Goal: Task Accomplishment & Management: Use online tool/utility

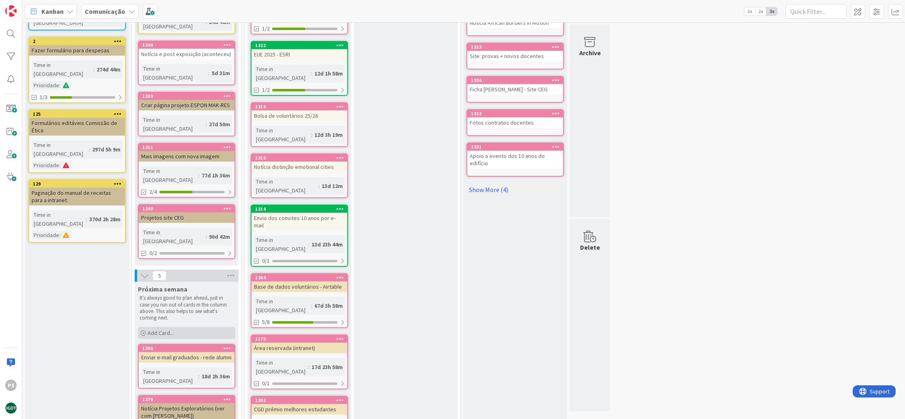
scroll to position [286, 0]
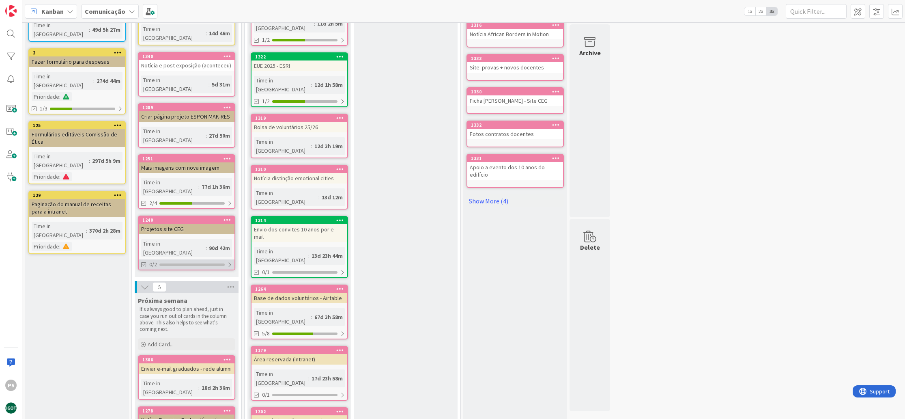
click at [190, 263] on div at bounding box center [191, 264] width 65 height 2
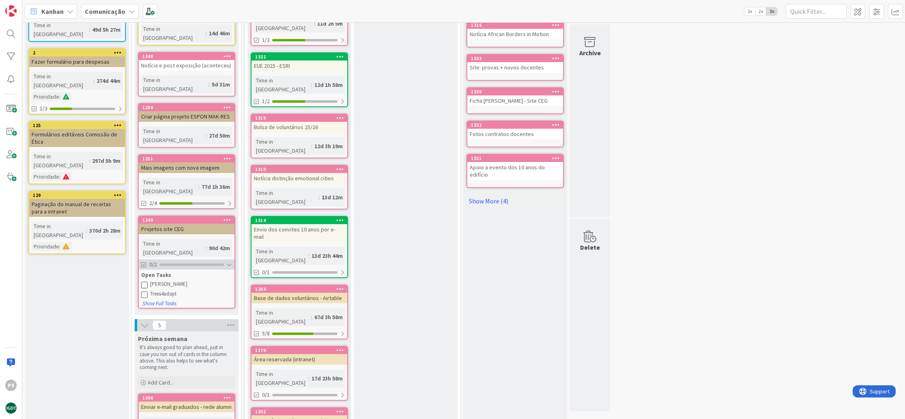
click at [190, 263] on div at bounding box center [191, 264] width 64 height 2
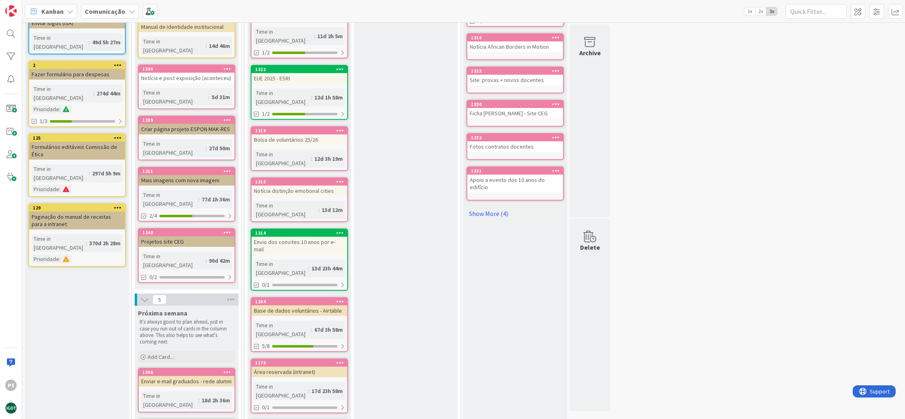
scroll to position [239, 0]
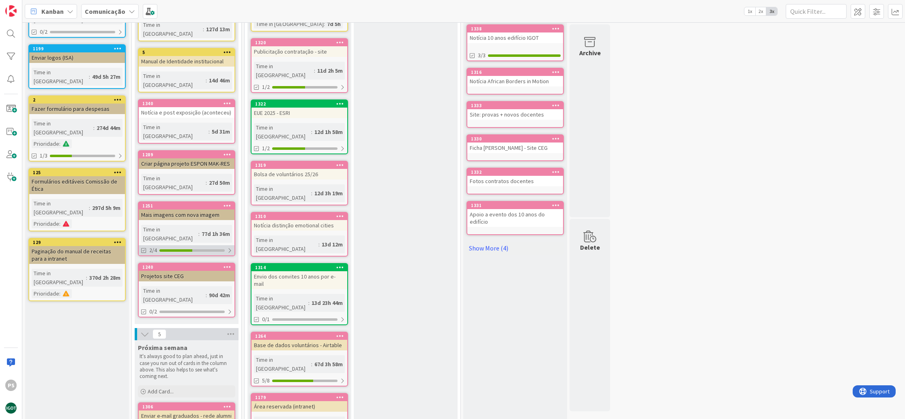
click at [197, 249] on div at bounding box center [191, 250] width 65 height 2
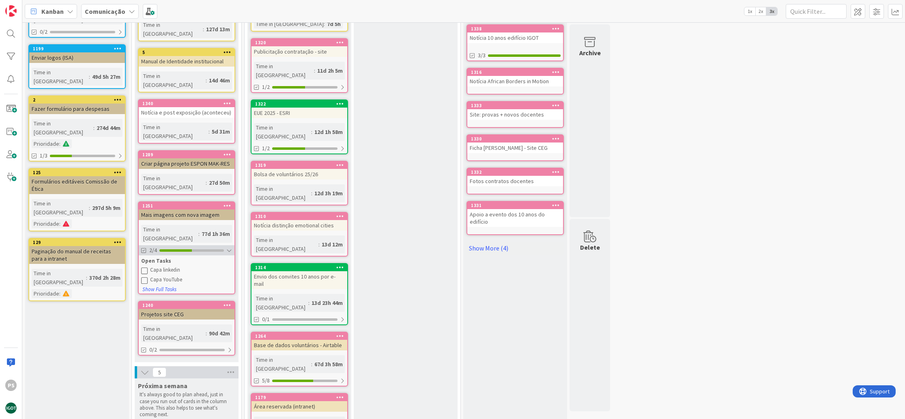
click at [197, 249] on div at bounding box center [191, 250] width 64 height 2
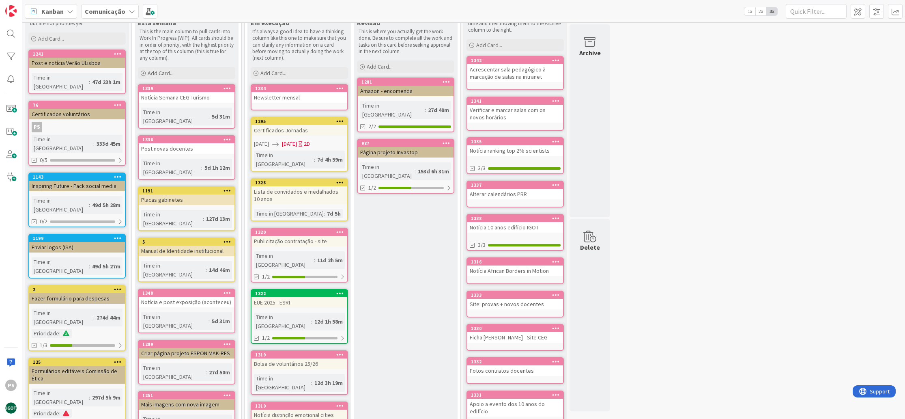
scroll to position [0, 0]
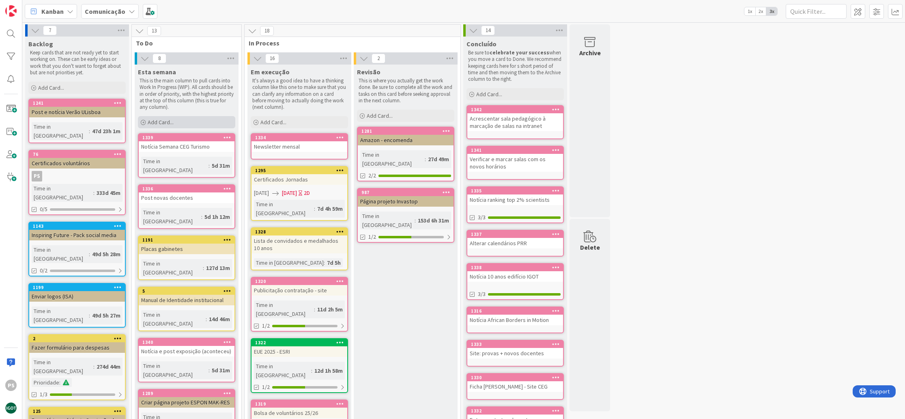
click at [180, 120] on div "Add Card..." at bounding box center [186, 122] width 97 height 12
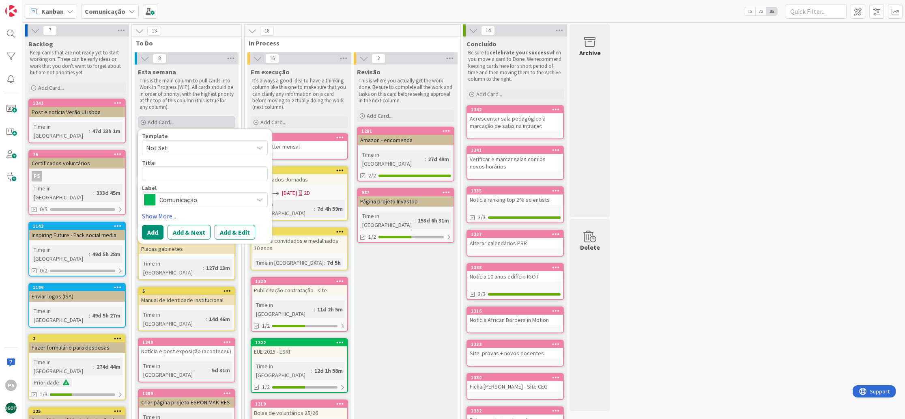
type textarea "x"
type textarea "O"
type textarea "x"
type textarea "Or"
type textarea "x"
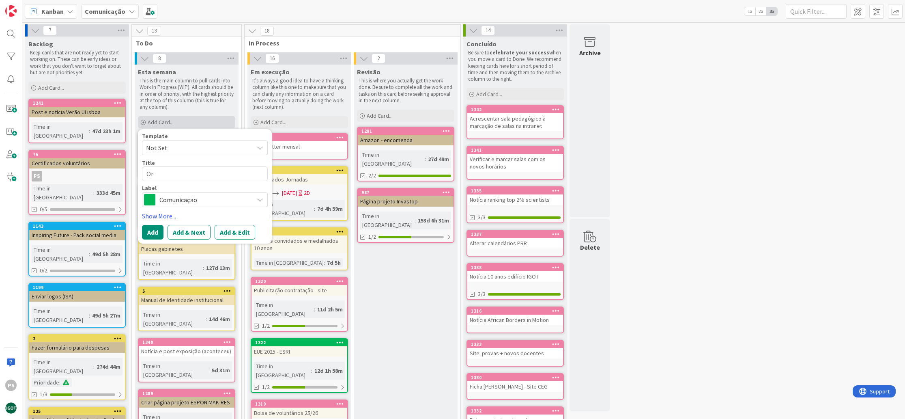
type textarea "Orç"
type textarea "x"
type textarea "Orça"
type textarea "x"
type textarea "Orçam"
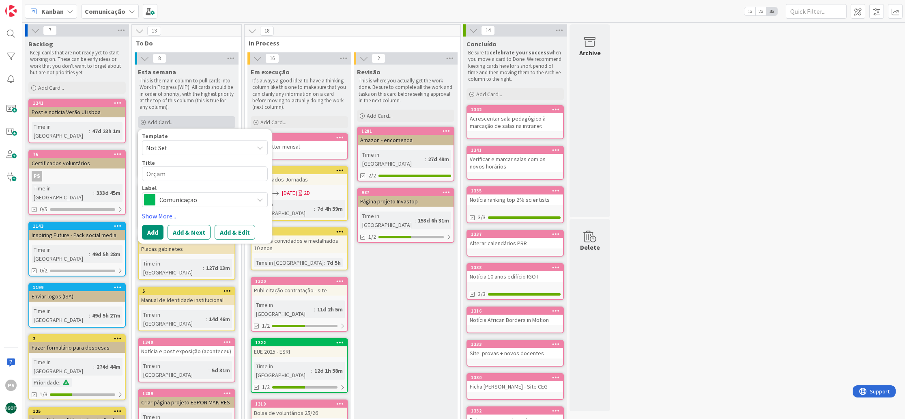
type textarea "x"
type textarea "Orçame"
type textarea "x"
type textarea "Orçamen"
type textarea "x"
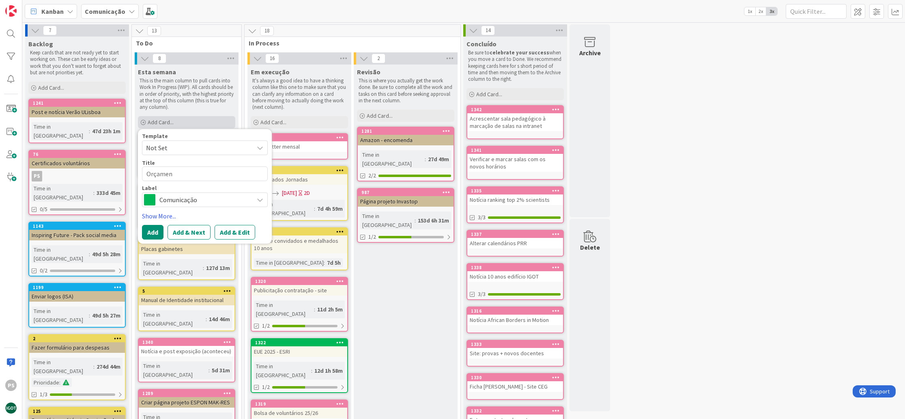
type textarea "Orçament"
type textarea "x"
type textarea "Orçamento"
type textarea "x"
type textarea "Orçamento"
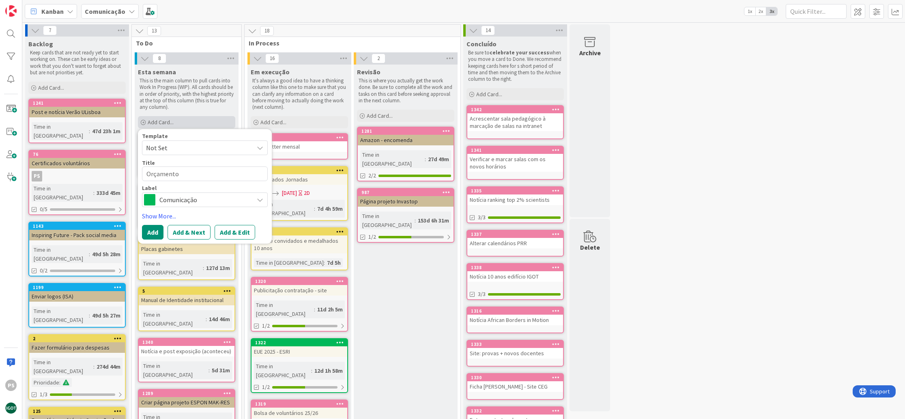
type textarea "x"
type textarea "Orçamento 3"
type textarea "x"
type textarea "Orçamento 3"
type textarea "x"
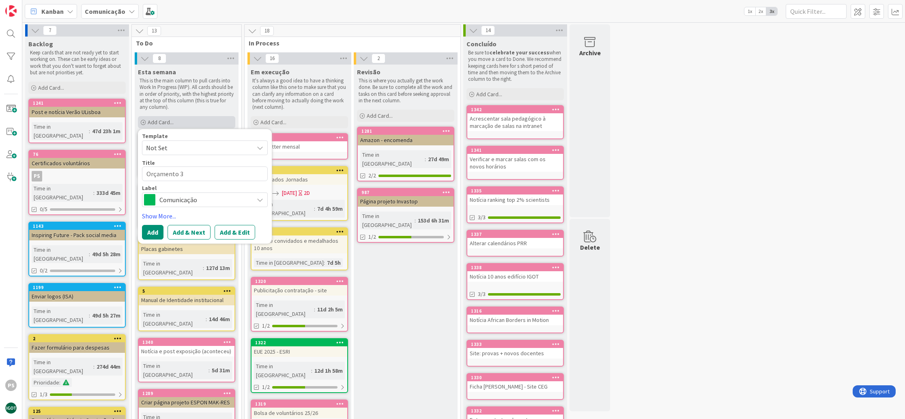
type textarea "Orçamento 3 -"
type textarea "x"
type textarea "Orçamento 3 -"
type textarea "x"
type textarea "Orçamento 3 - T"
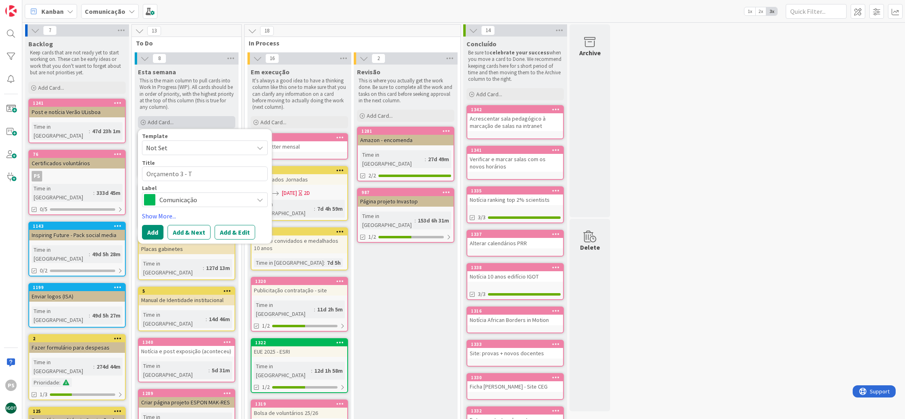
type textarea "x"
type textarea "Orçamento 3 - Tw"
type textarea "x"
type textarea "Orçamento 3 - Two"
type textarea "x"
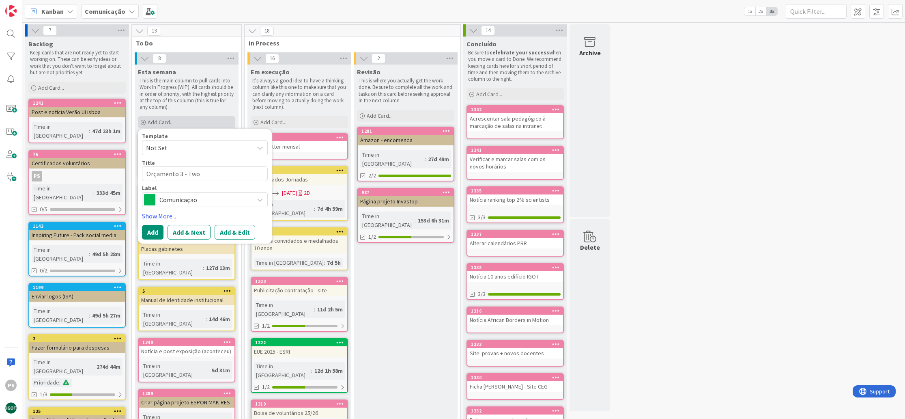
type textarea "Orçamento 3 - TwoF"
type textarea "x"
type textarea "Orçamento 3 - TwoFo"
type textarea "x"
type textarea "Orçamento 3 - TwoFol"
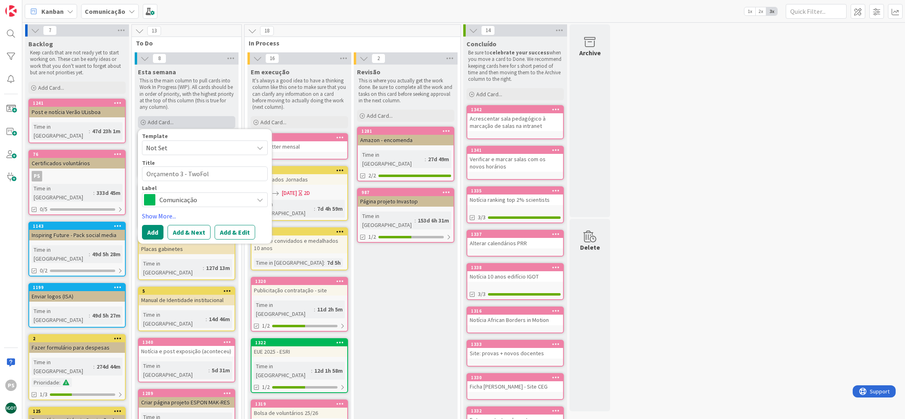
type textarea "x"
type textarea "Orçamento 3 - TwoFold"
click at [233, 204] on span "Comunicação" at bounding box center [204, 199] width 90 height 11
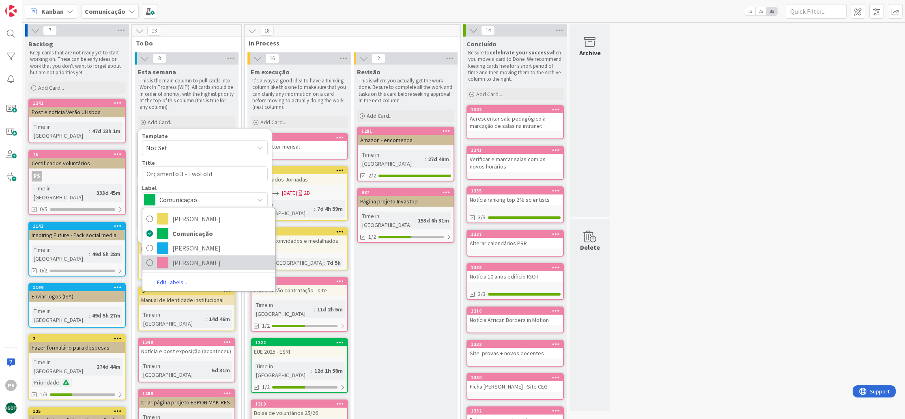
click at [191, 256] on span "[PERSON_NAME]" at bounding box center [221, 262] width 99 height 12
type textarea "x"
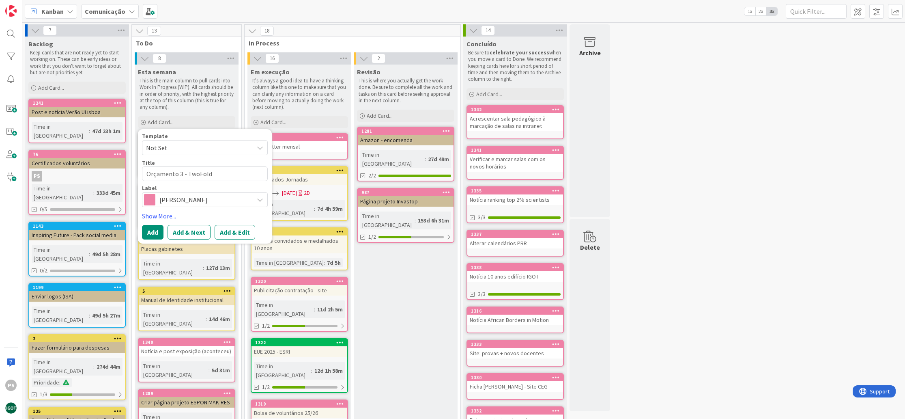
click at [145, 233] on button "Add" at bounding box center [152, 232] width 21 height 15
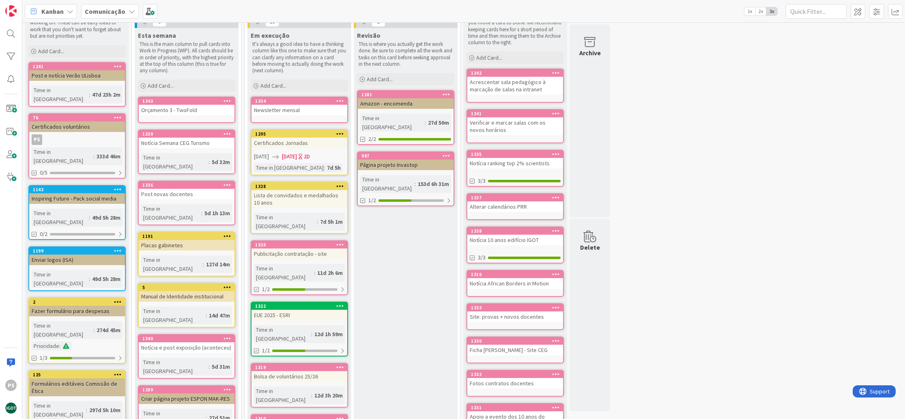
scroll to position [63, 0]
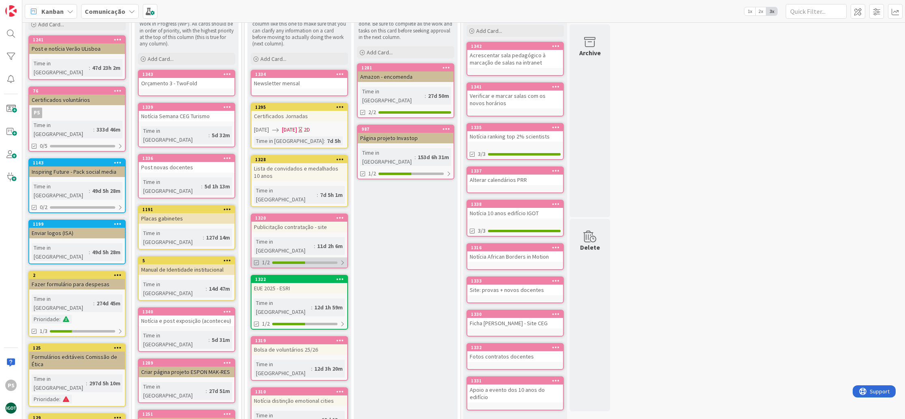
click at [310, 261] on div at bounding box center [304, 262] width 65 height 2
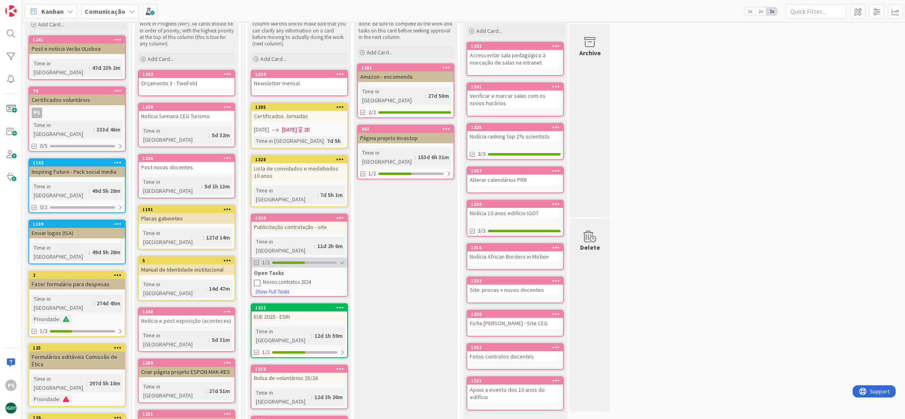
click at [310, 261] on div at bounding box center [304, 262] width 64 height 2
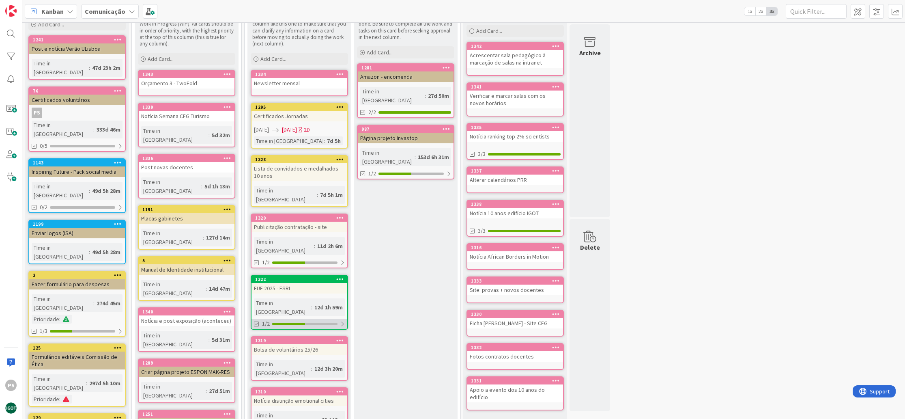
click at [311, 318] on div "1/2" at bounding box center [300, 323] width 96 height 10
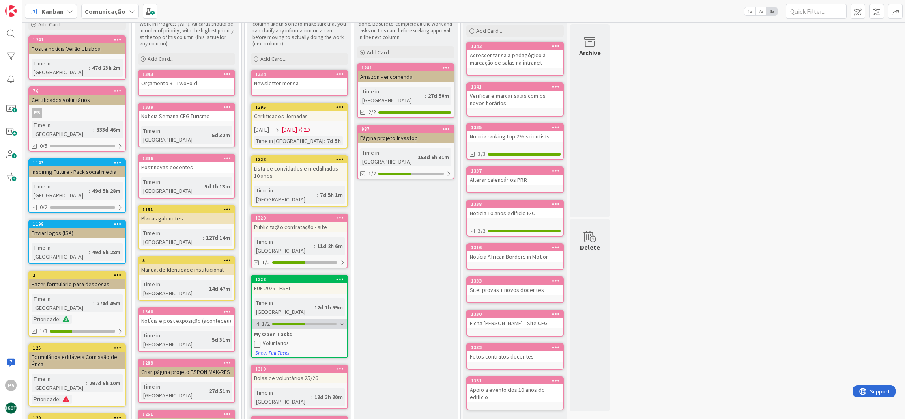
click at [311, 318] on div "1/2" at bounding box center [300, 323] width 96 height 10
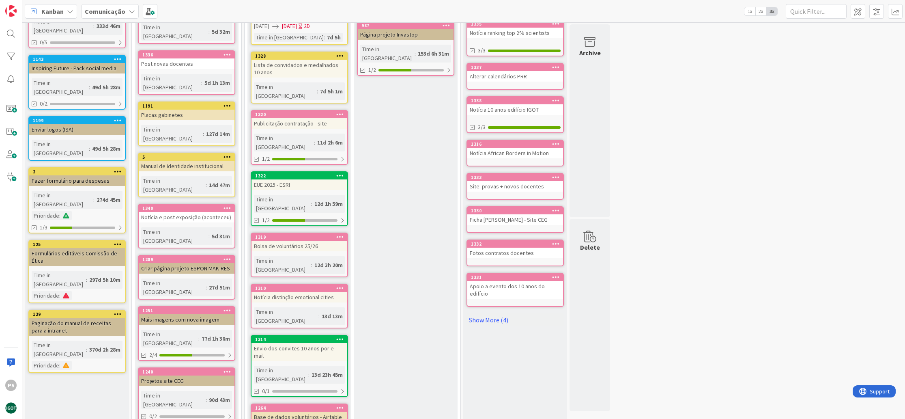
scroll to position [209, 0]
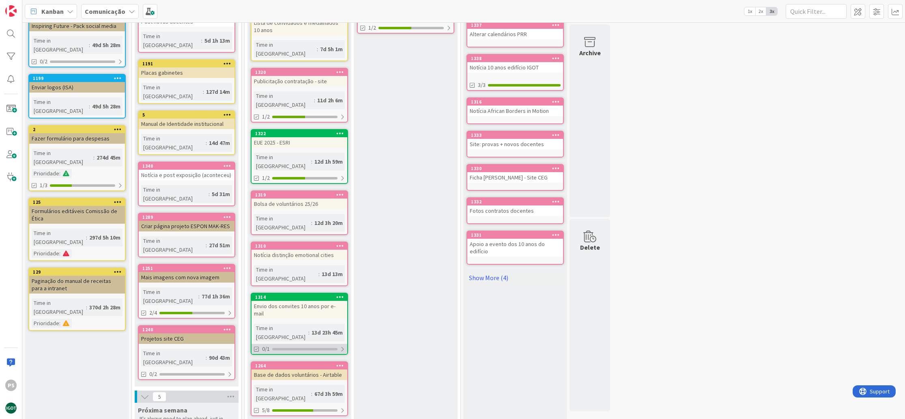
click at [298, 344] on div "0/1" at bounding box center [300, 349] width 96 height 10
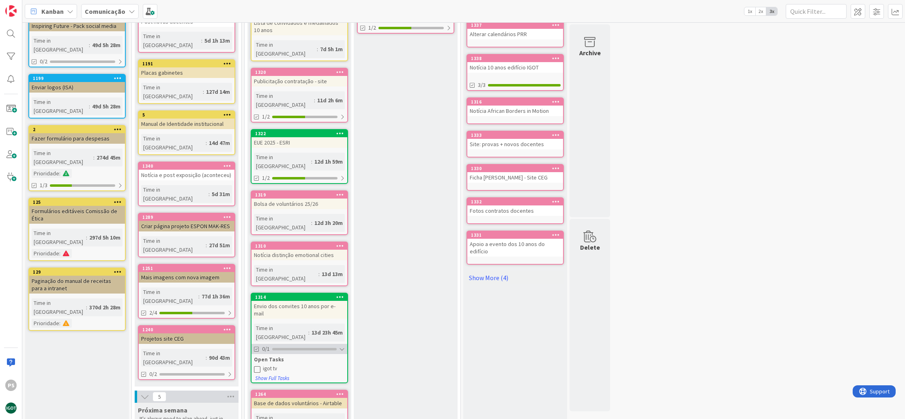
click at [298, 344] on div "0/1" at bounding box center [300, 349] width 96 height 10
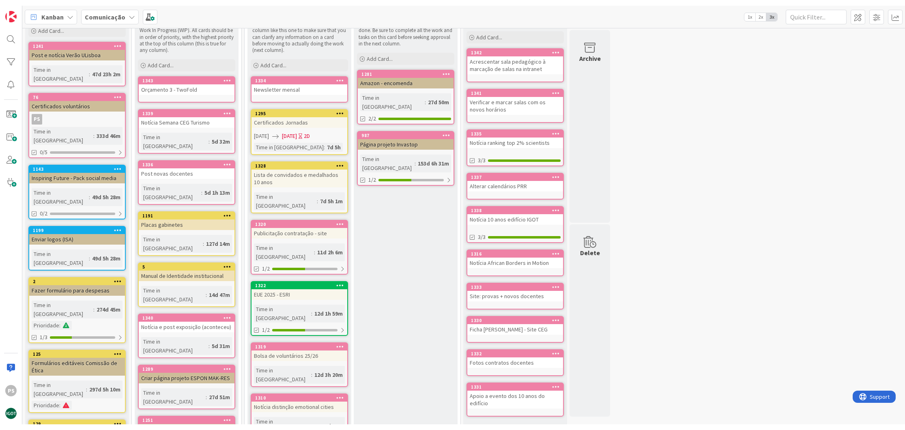
scroll to position [0, 0]
